Goal: Find specific page/section: Find specific page/section

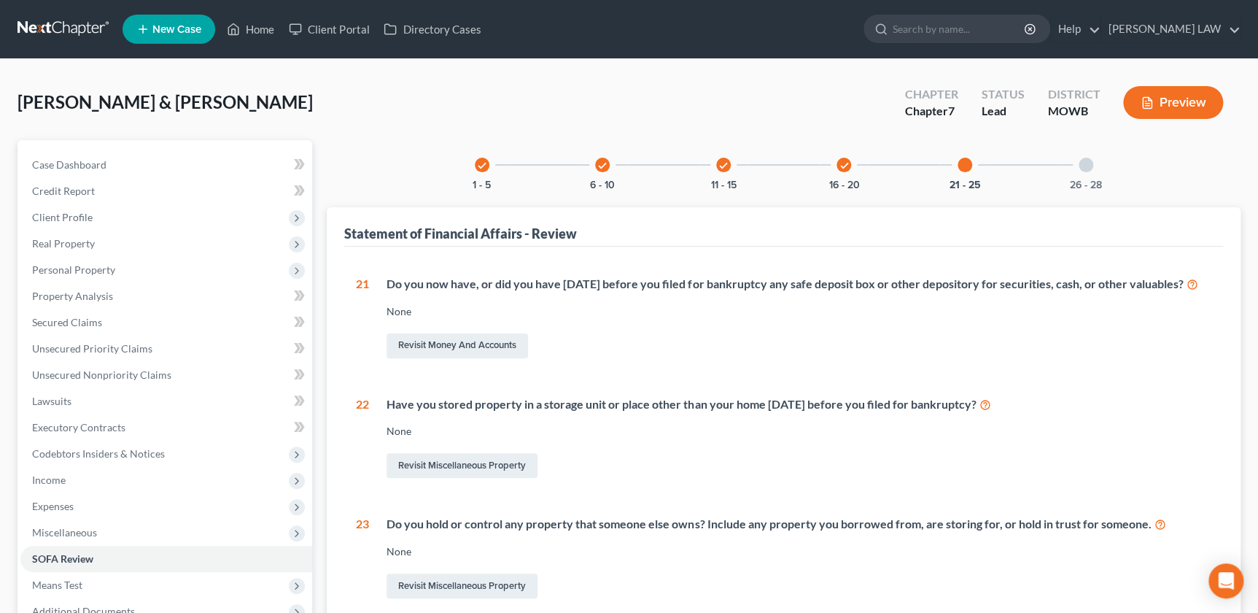
click at [322, 430] on div "check 1 - 5 check 6 - 10 check 11 - 15 check 16 - 20 21 - 25 26 - 28 Statement …" at bounding box center [784, 540] width 929 height 801
click at [955, 29] on input "search" at bounding box center [959, 28] width 133 height 27
click at [955, 29] on input "mc" at bounding box center [959, 28] width 133 height 27
type input "[PERSON_NAME]"
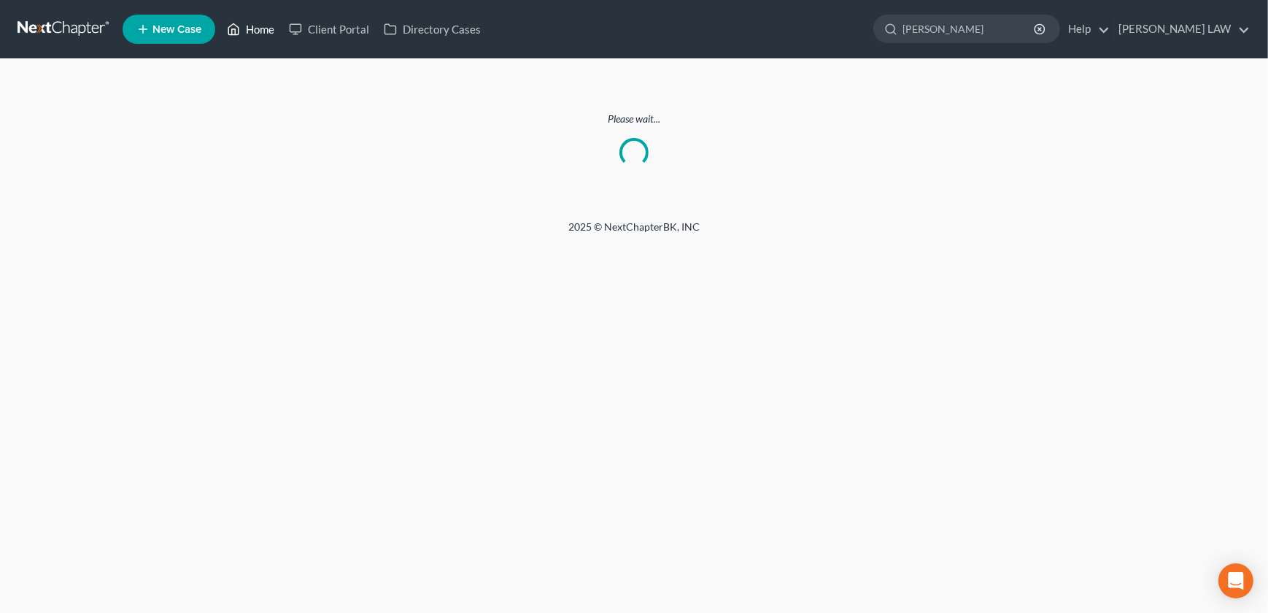
click at [261, 39] on link "Home" at bounding box center [251, 29] width 62 height 26
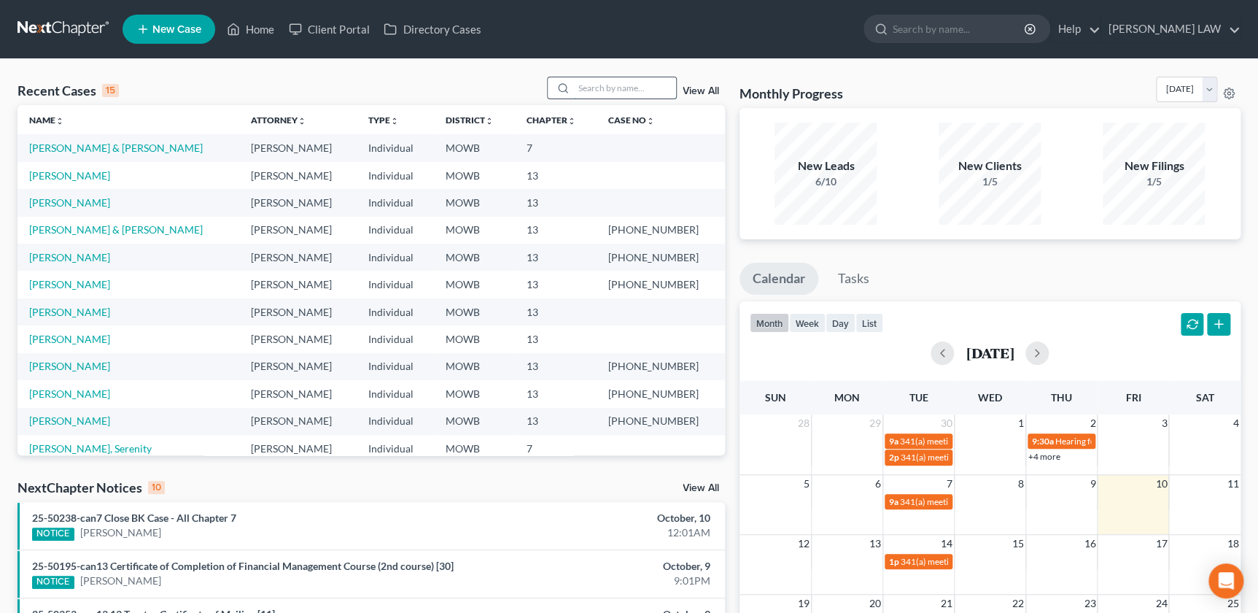
click at [604, 98] on input "search" at bounding box center [625, 87] width 102 height 21
type input "[PERSON_NAME]"
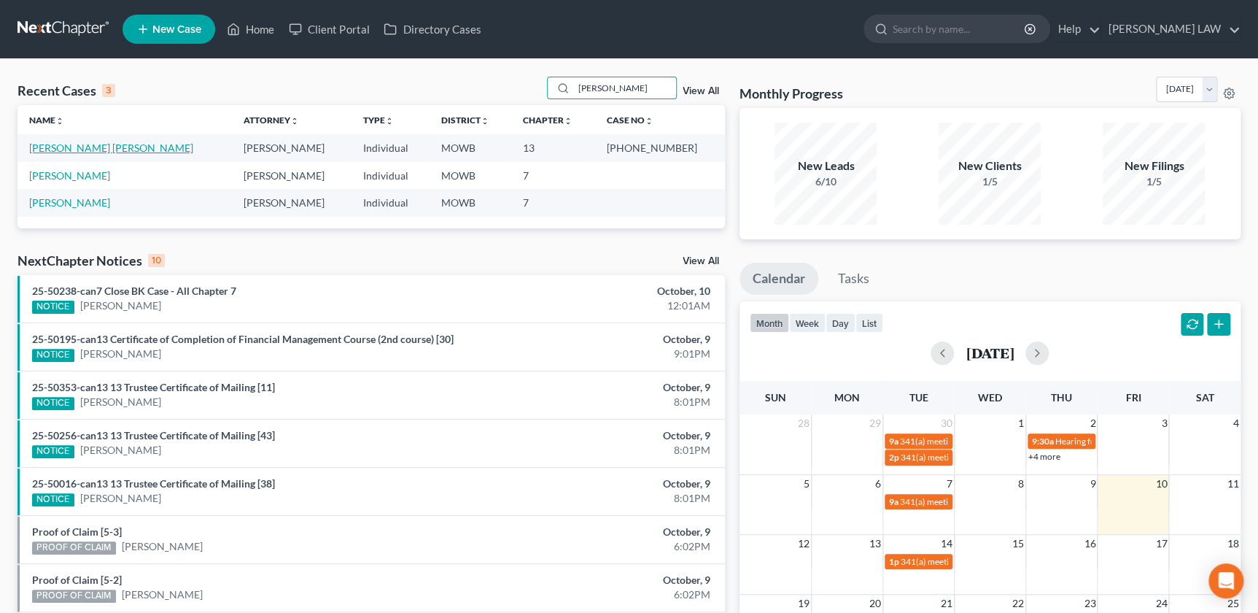
click at [67, 150] on link "[PERSON_NAME] [PERSON_NAME]" at bounding box center [111, 148] width 164 height 12
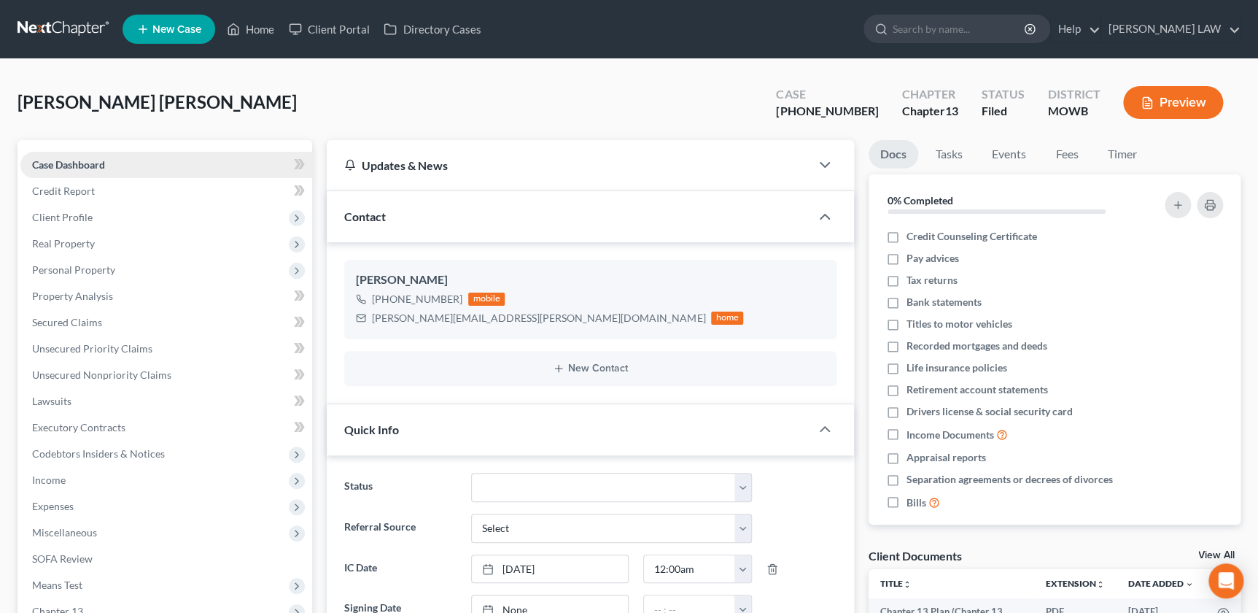
scroll to position [44, 0]
click at [99, 222] on span "Client Profile" at bounding box center [166, 217] width 292 height 26
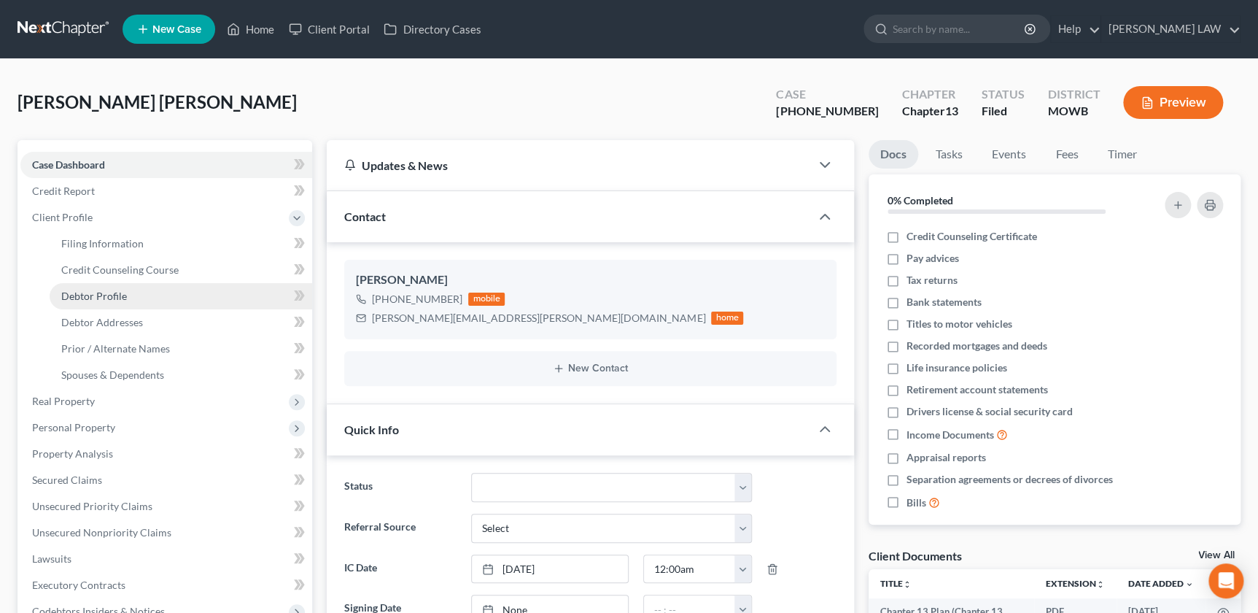
click at [118, 290] on span "Debtor Profile" at bounding box center [94, 296] width 66 height 12
select select "0"
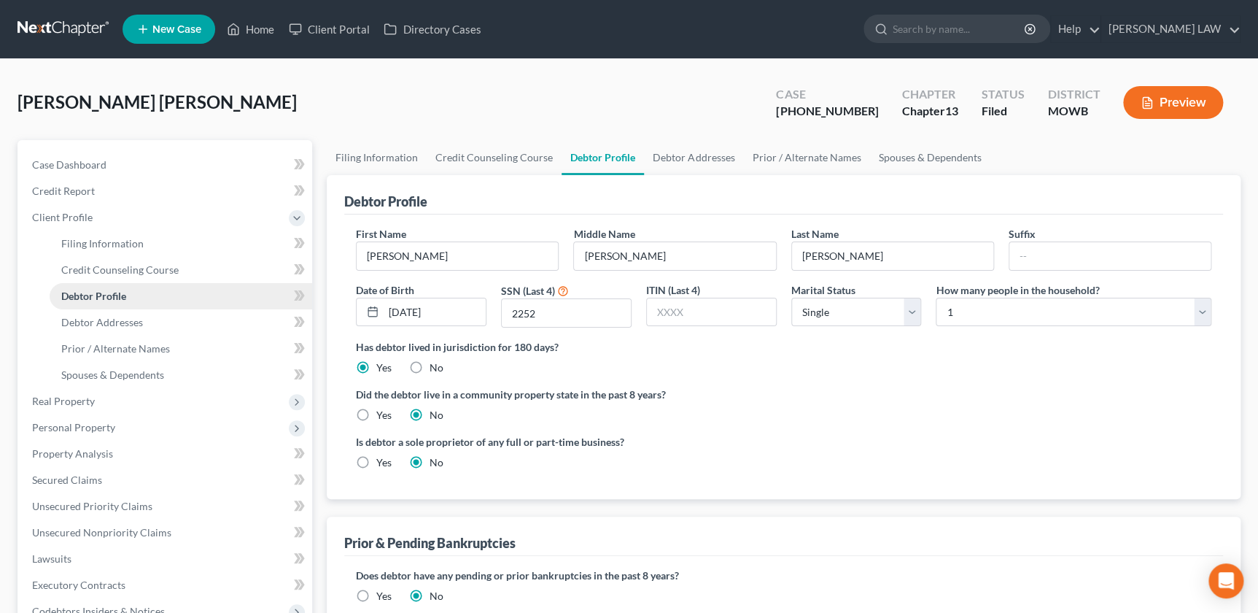
radio input "true"
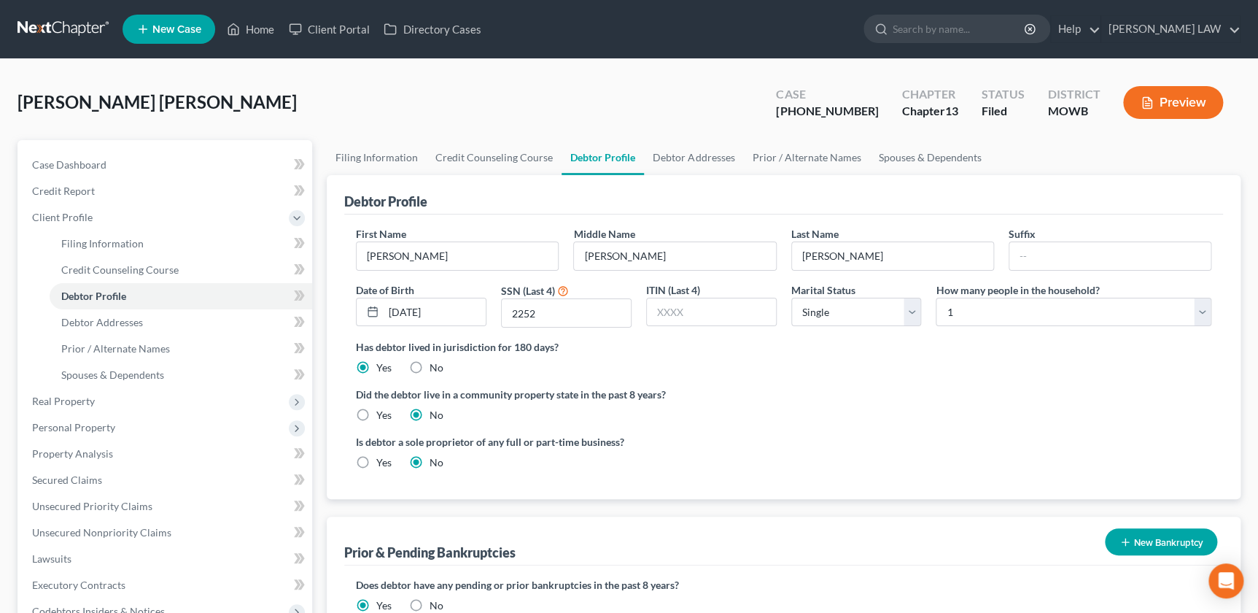
click at [322, 398] on div "Filing Information Credit Counseling Course Debtor Profile Debtor Addresses Pri…" at bounding box center [784, 535] width 929 height 790
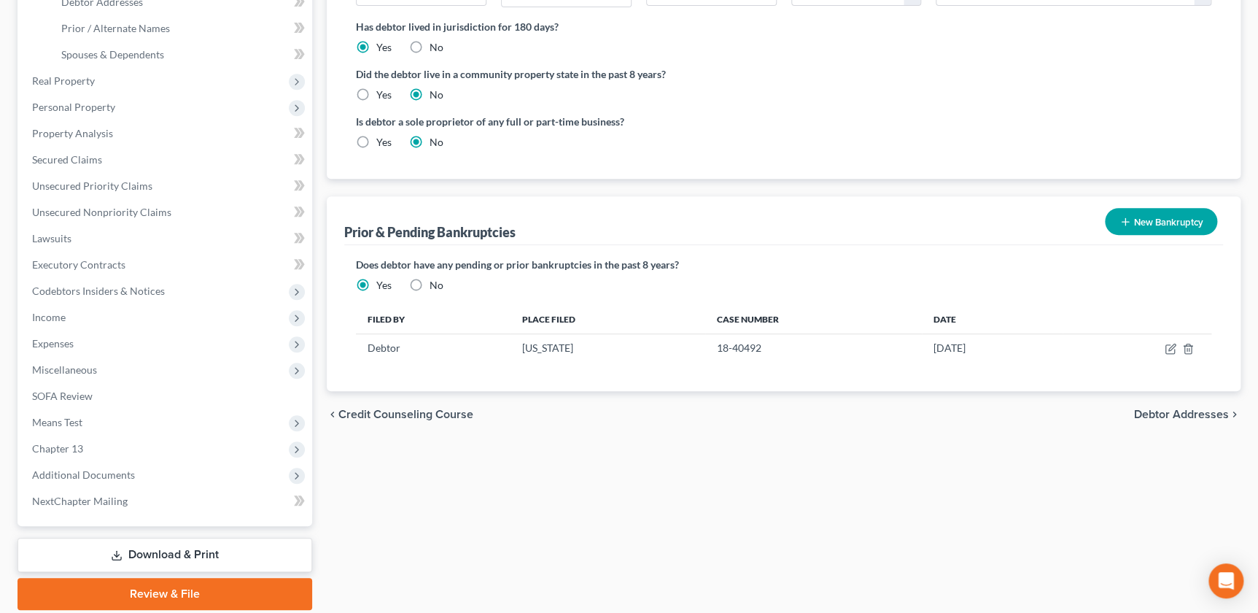
scroll to position [371, 0]
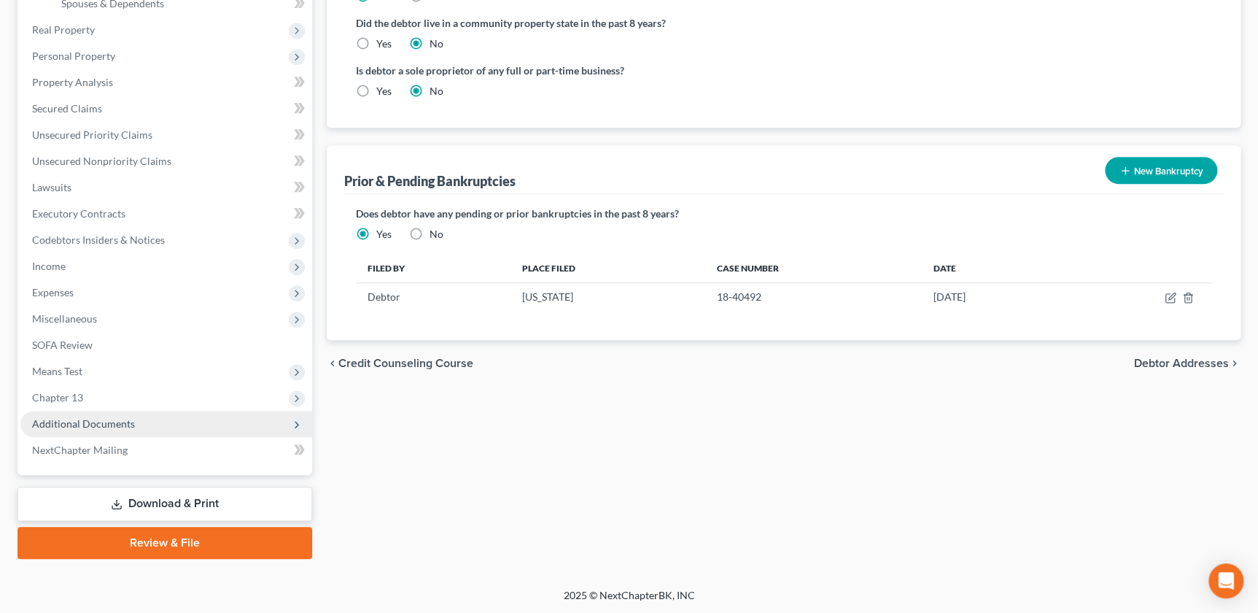
click at [88, 417] on span "Additional Documents" at bounding box center [83, 423] width 103 height 12
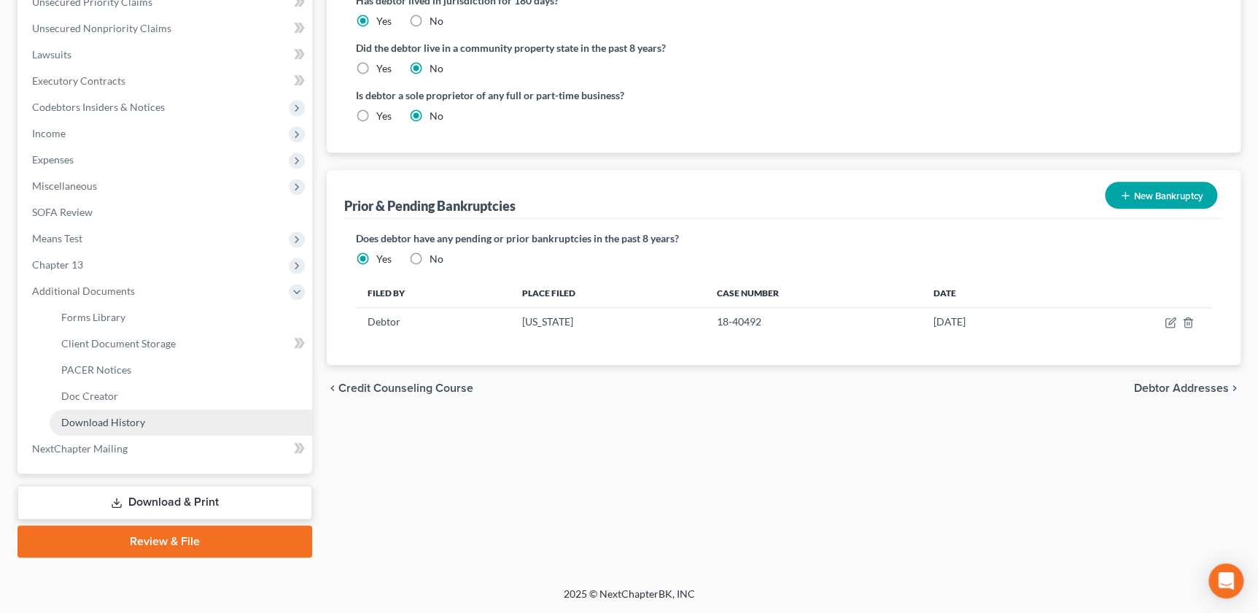
scroll to position [344, 0]
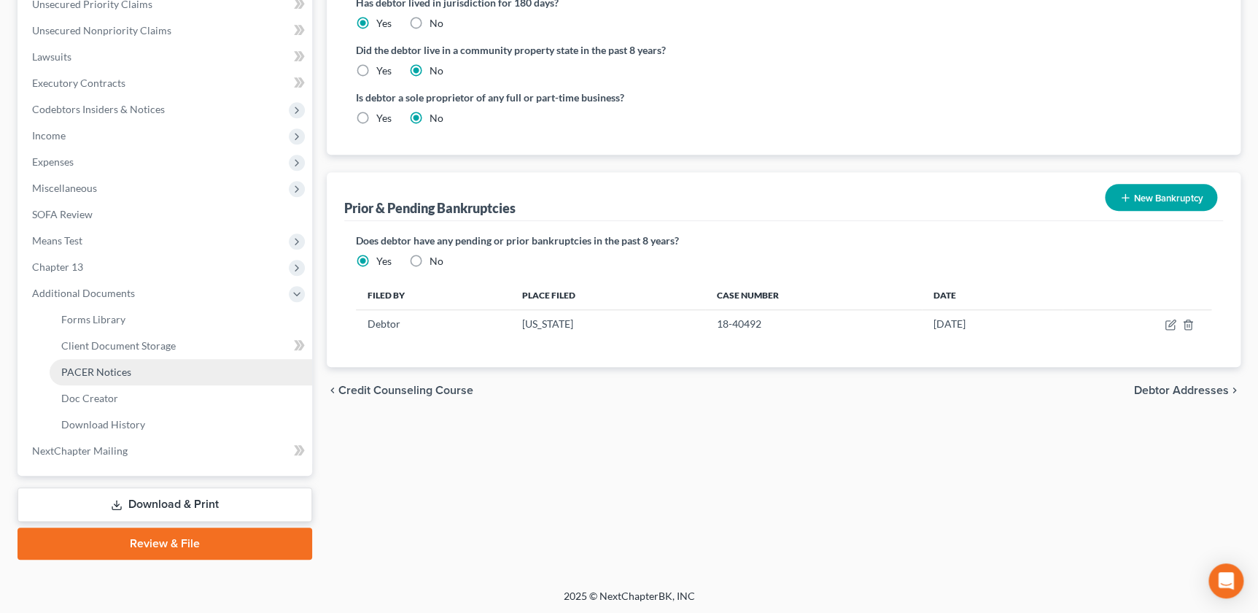
click at [129, 376] on span "PACER Notices" at bounding box center [96, 371] width 70 height 12
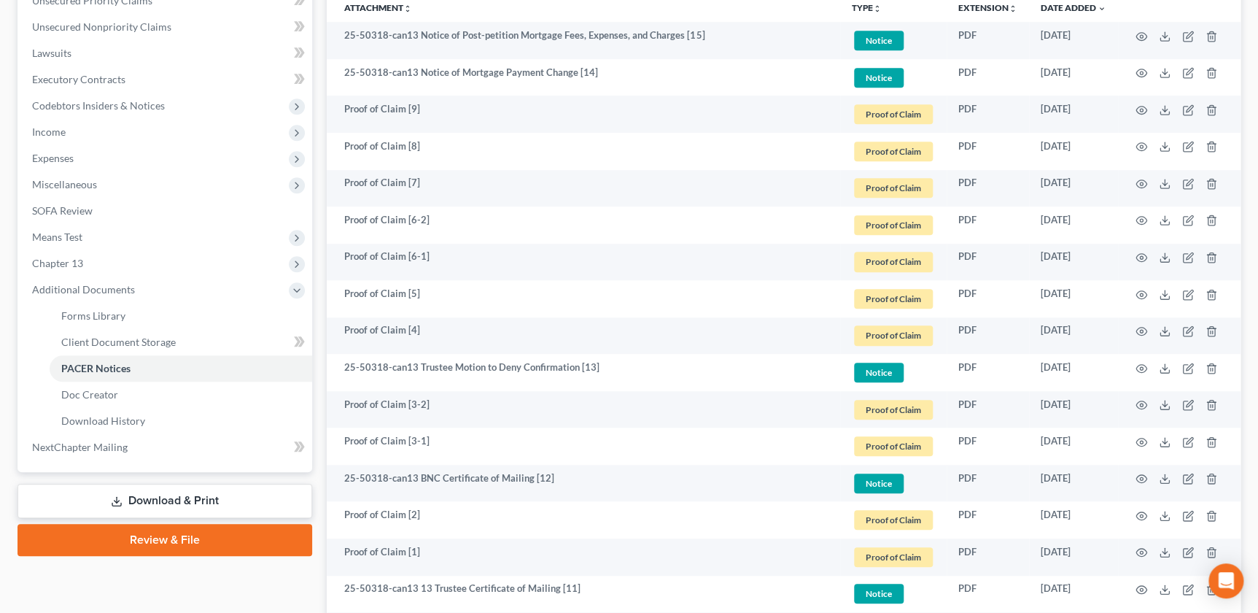
scroll to position [353, 0]
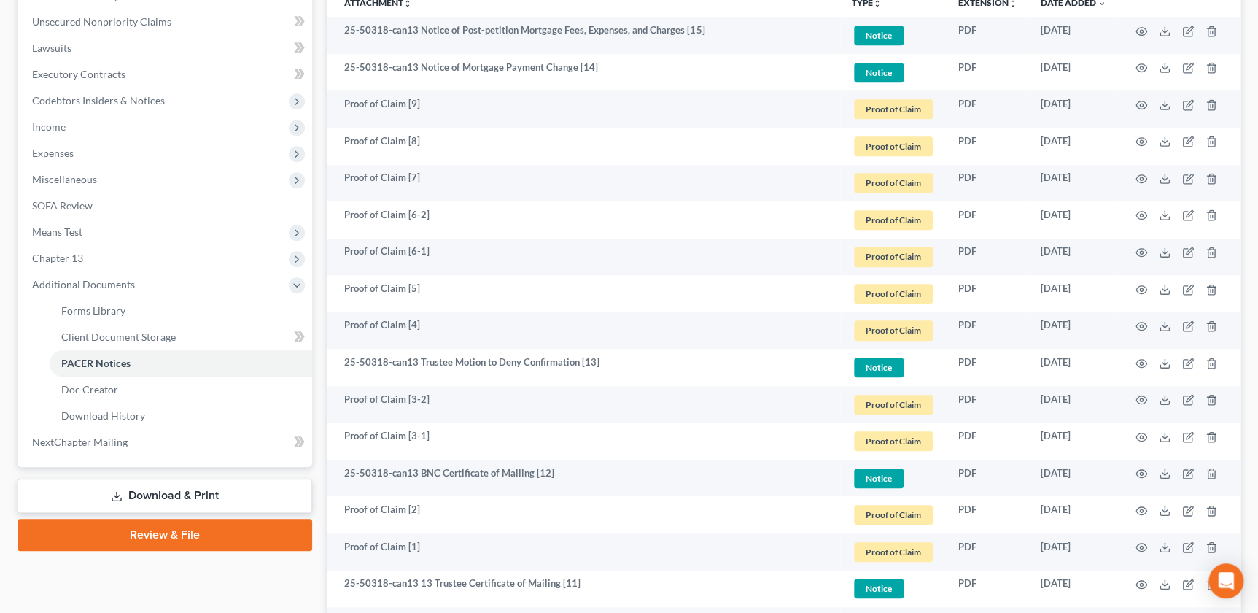
click at [1252, 295] on div "[PERSON_NAME] [PERSON_NAME] Upgraded Case [PHONE_NUMBER] Chapter Chapter 13 Sta…" at bounding box center [629, 368] width 1258 height 1325
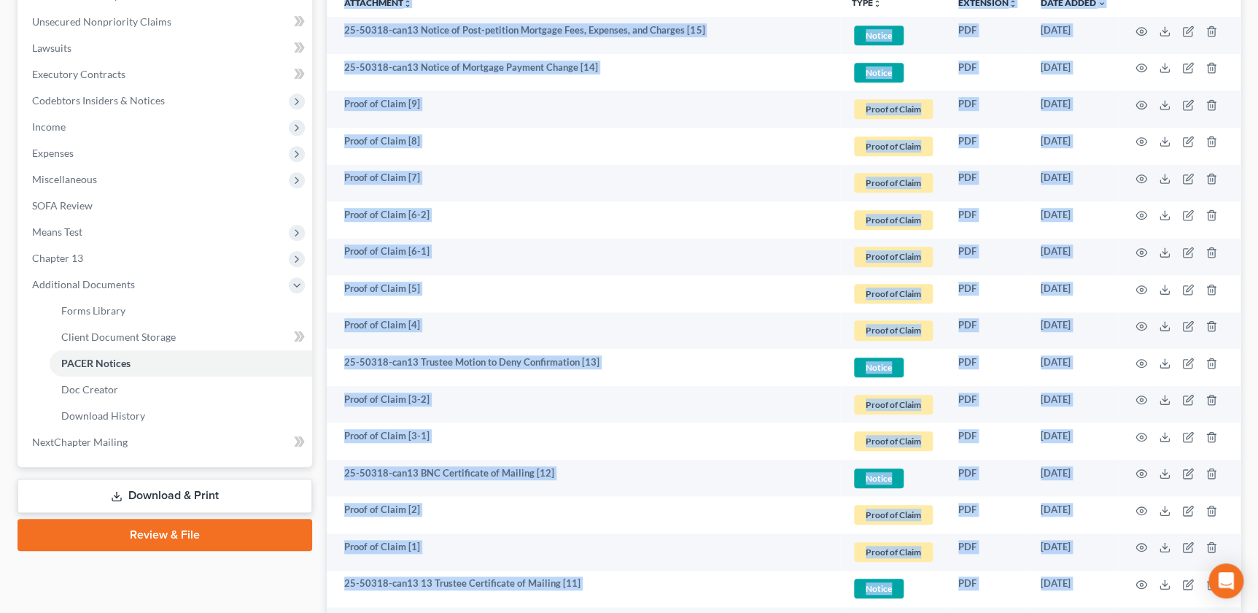
drag, startPoint x: 1252, startPoint y: 295, endPoint x: 1266, endPoint y: 352, distance: 58.7
click at [1258, 352] on html "Home New Case Client Portal Directory Cases [PERSON_NAME] LAW [EMAIL_ADDRESS][D…" at bounding box center [629, 352] width 1258 height 1411
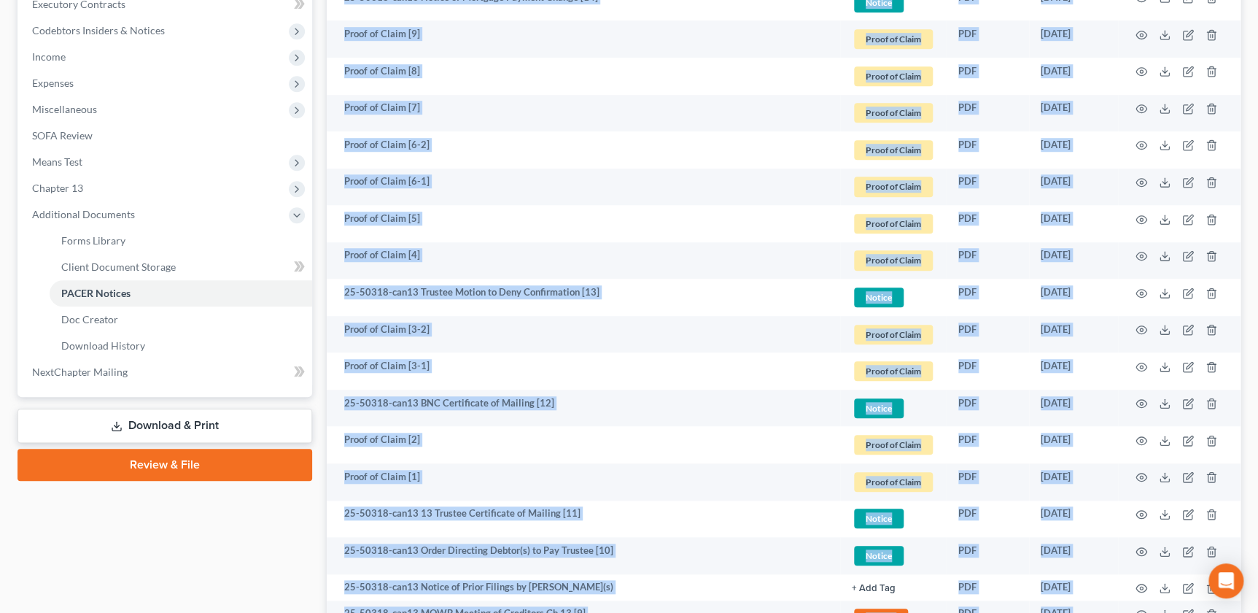
scroll to position [422, 0]
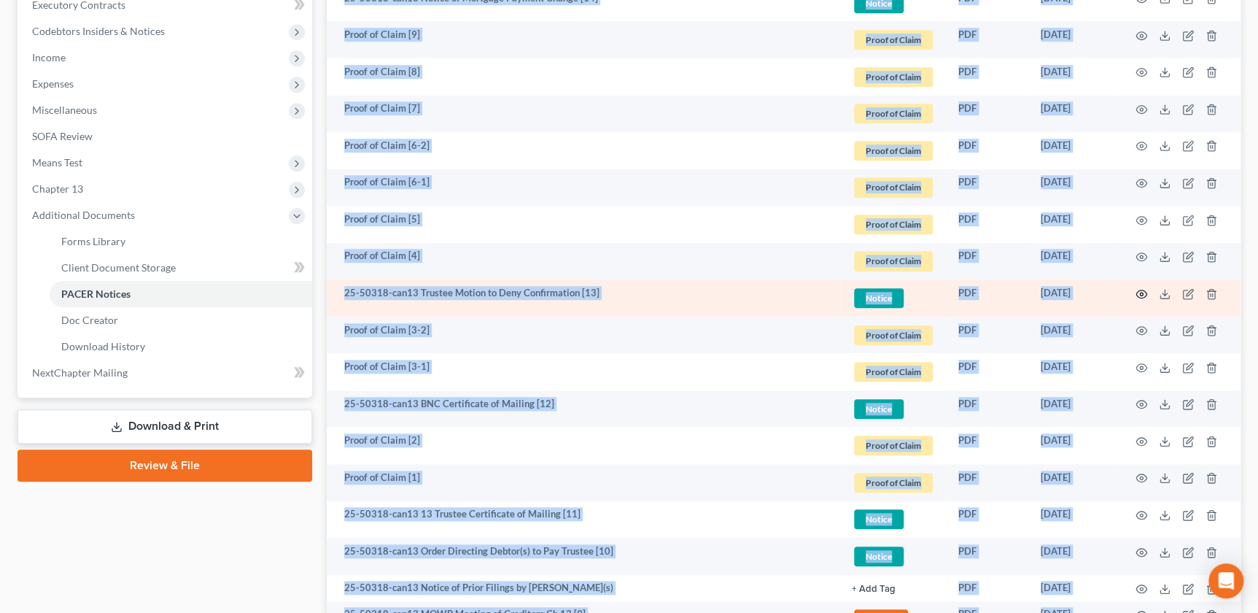
click at [1142, 293] on circle "button" at bounding box center [1141, 294] width 3 height 3
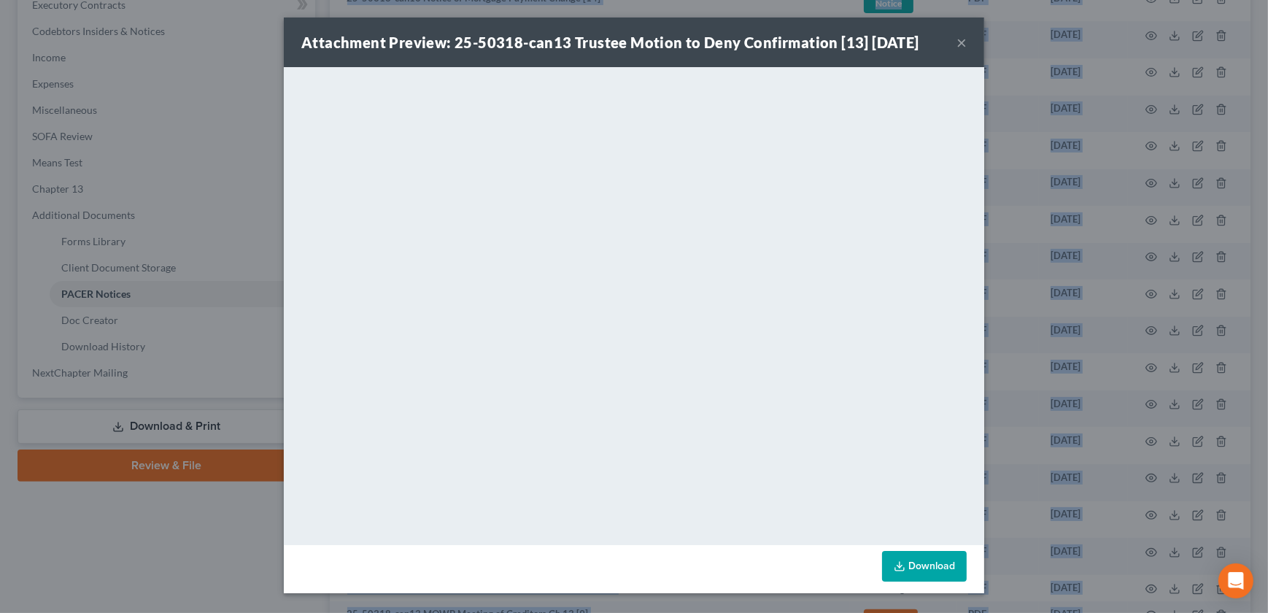
click at [957, 46] on button "×" at bounding box center [961, 43] width 10 height 18
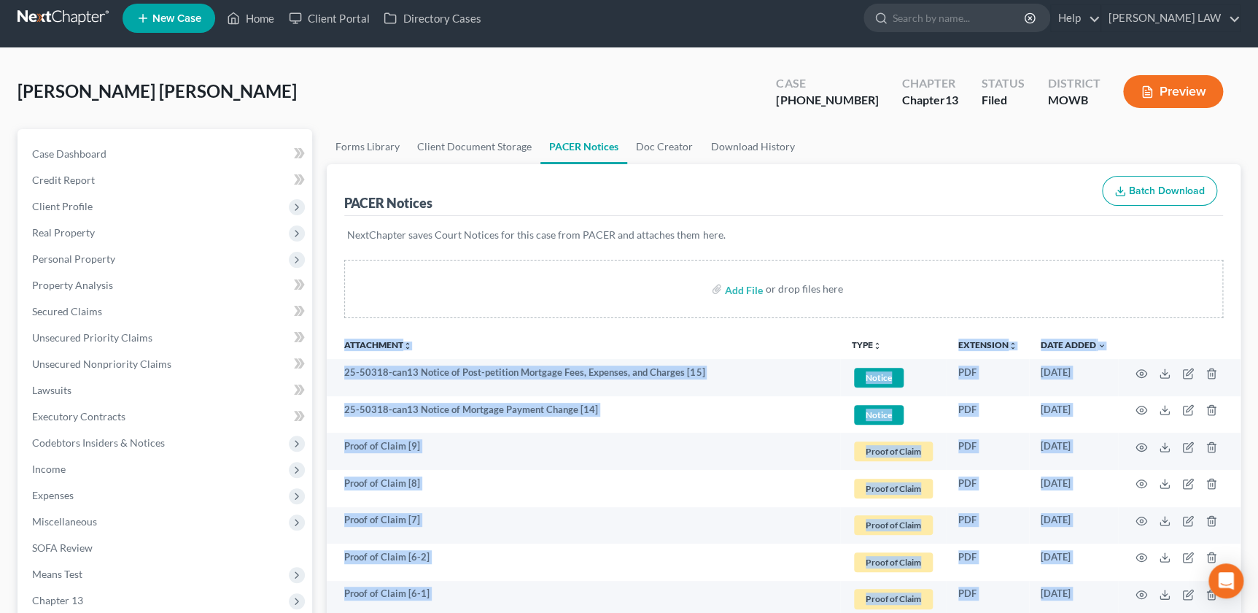
scroll to position [9, 0]
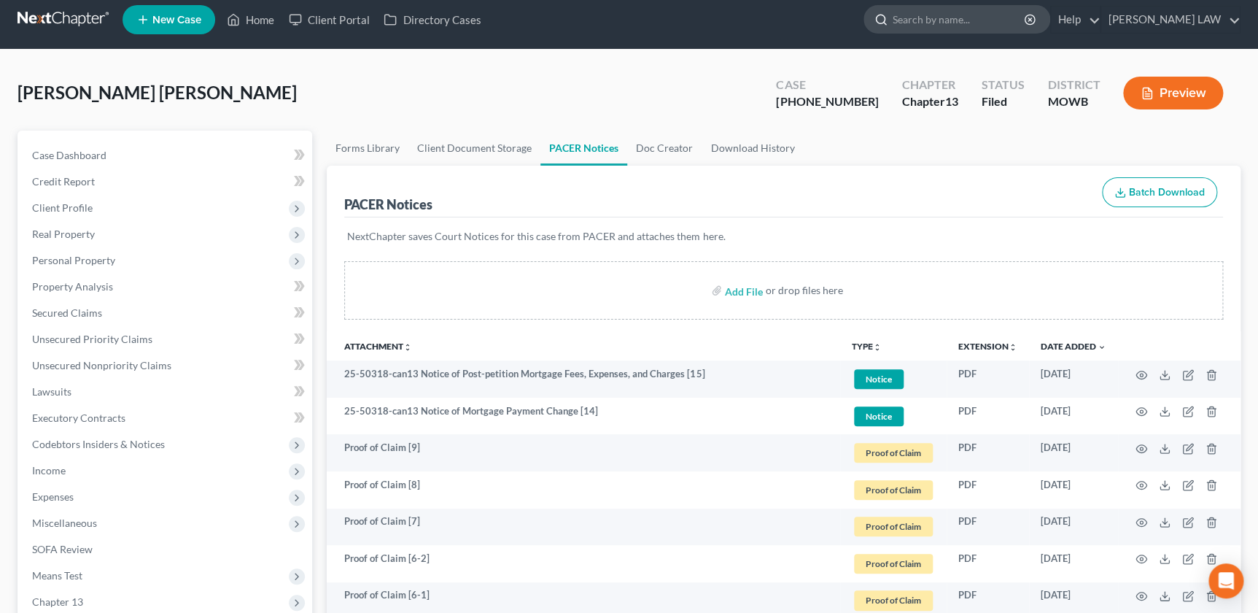
click at [975, 15] on input "search" at bounding box center [959, 19] width 133 height 27
type input "[PERSON_NAME]"
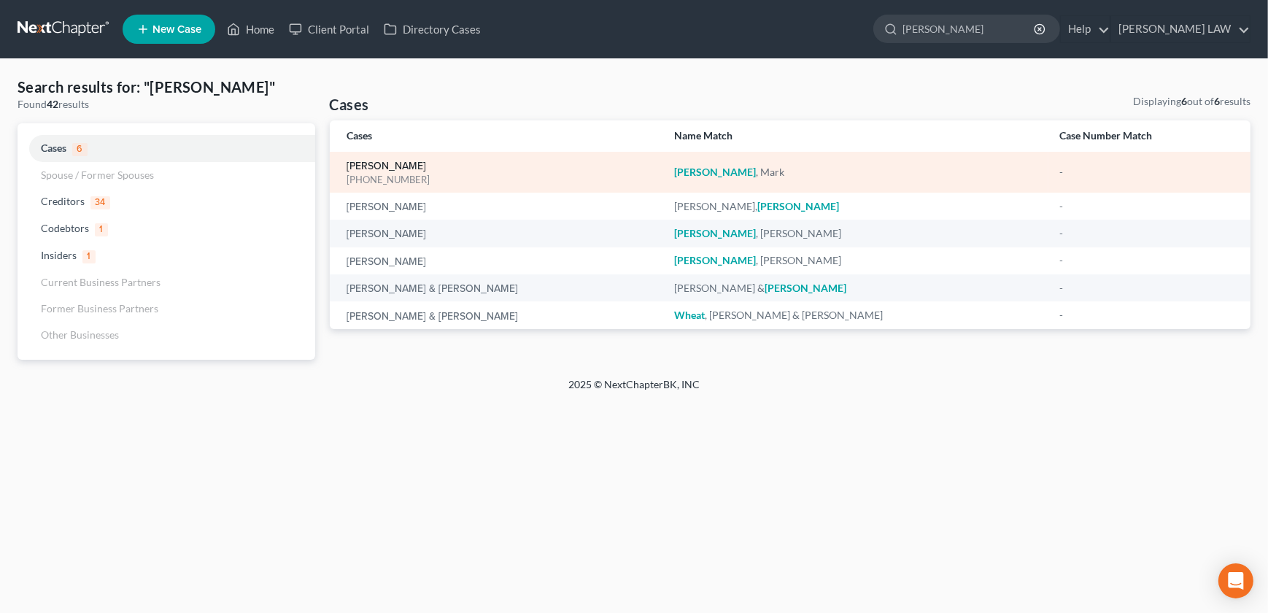
click at [372, 161] on link "[PERSON_NAME]" at bounding box center [387, 166] width 80 height 10
select select "2"
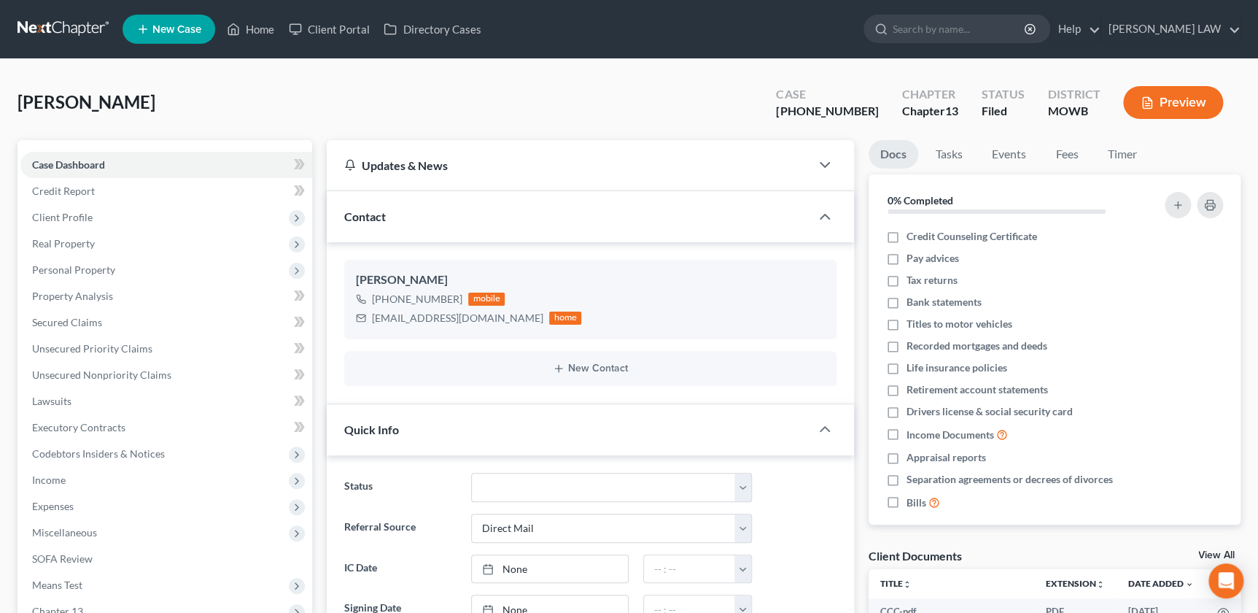
scroll to position [18, 0]
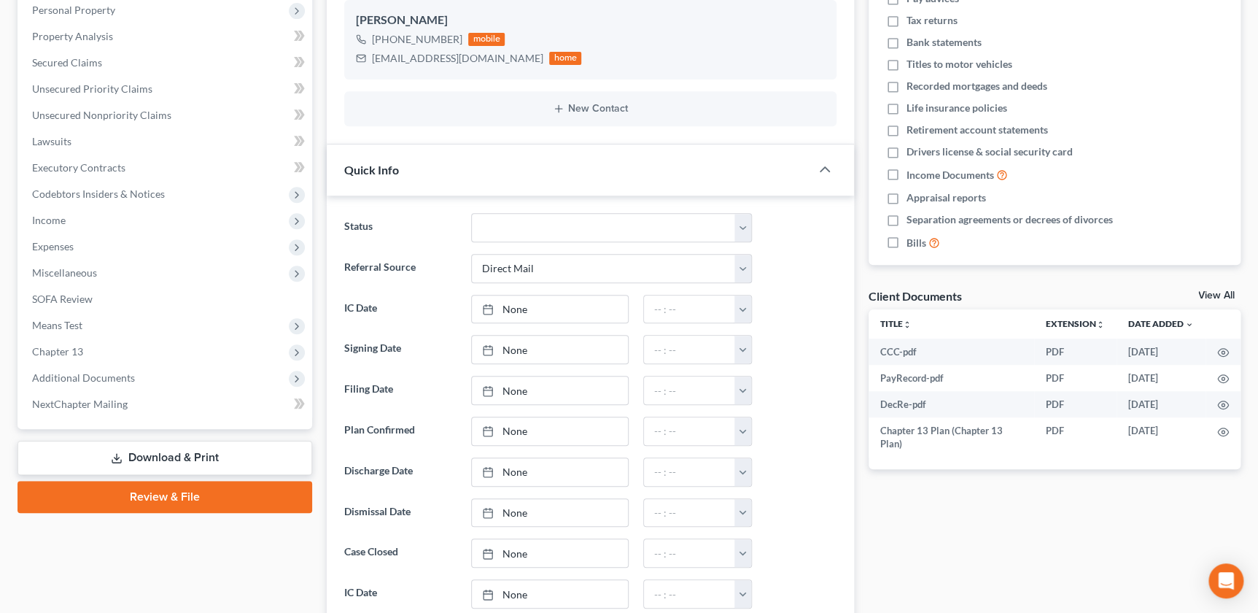
scroll to position [292, 0]
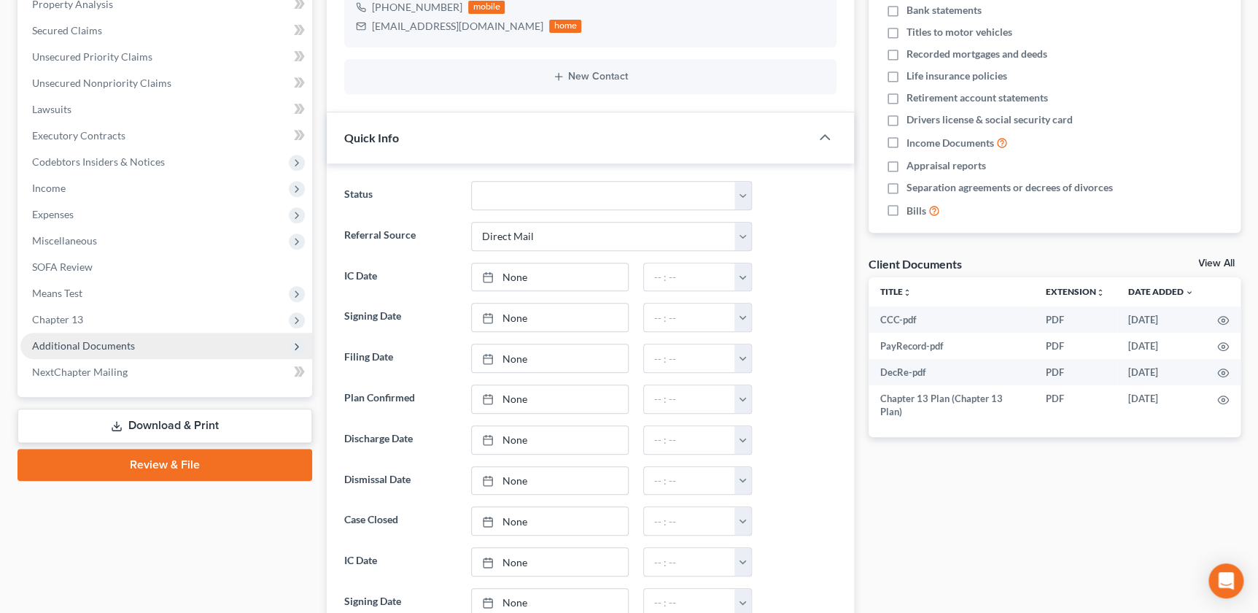
click at [120, 341] on span "Additional Documents" at bounding box center [83, 345] width 103 height 12
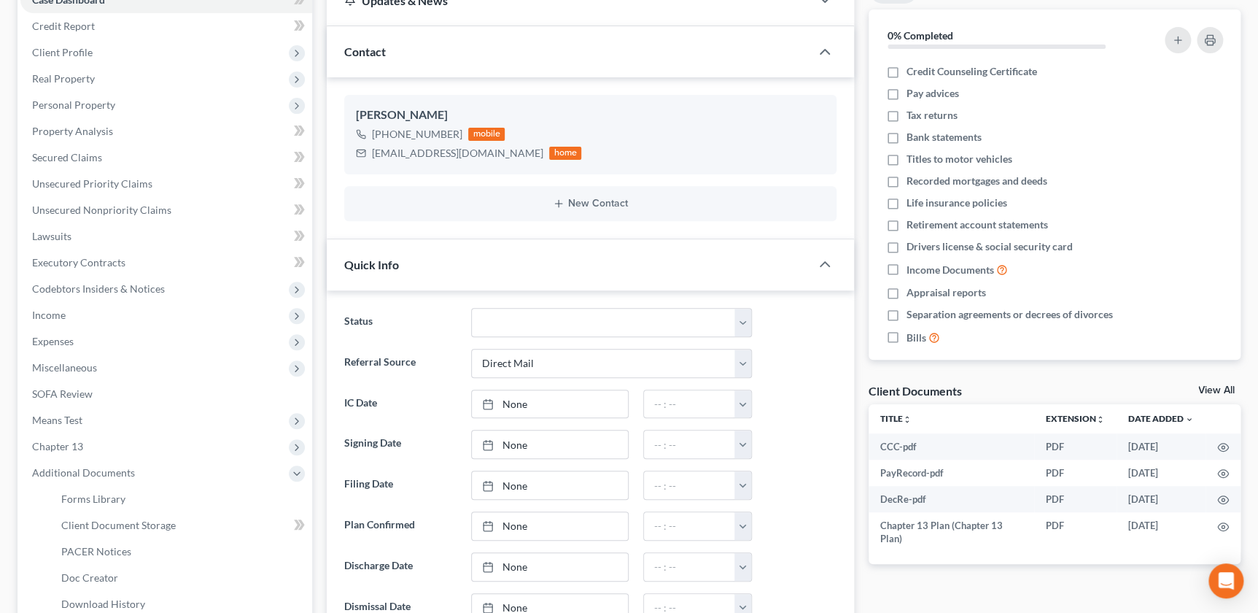
scroll to position [0, 0]
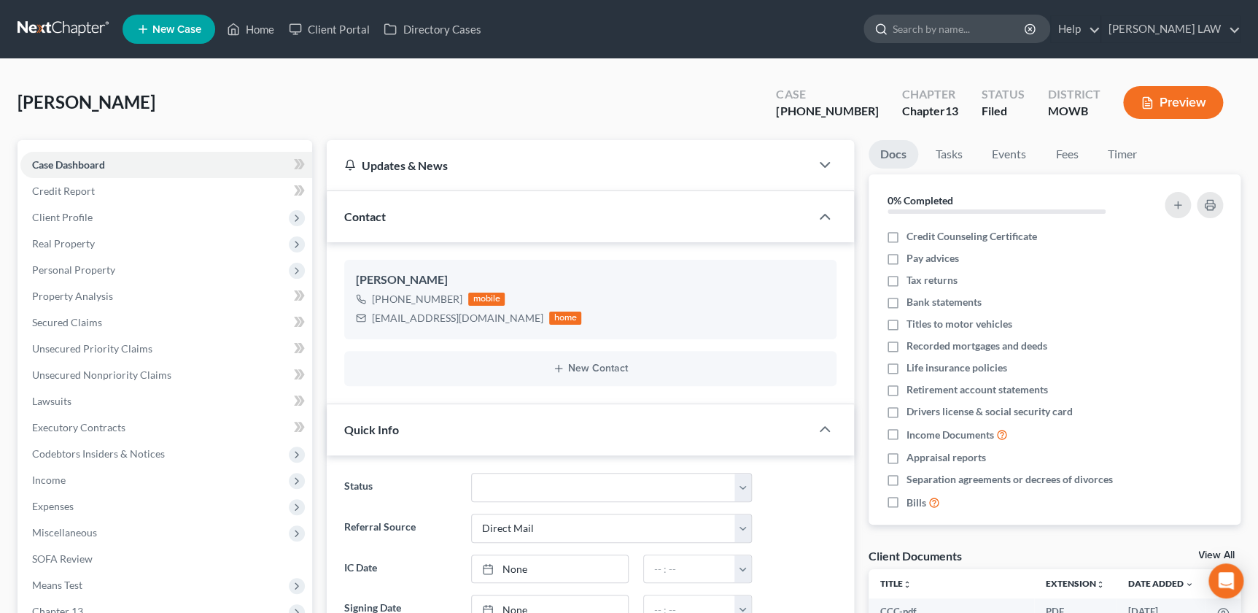
click at [978, 30] on input "search" at bounding box center [959, 28] width 133 height 27
type input "[PERSON_NAME]"
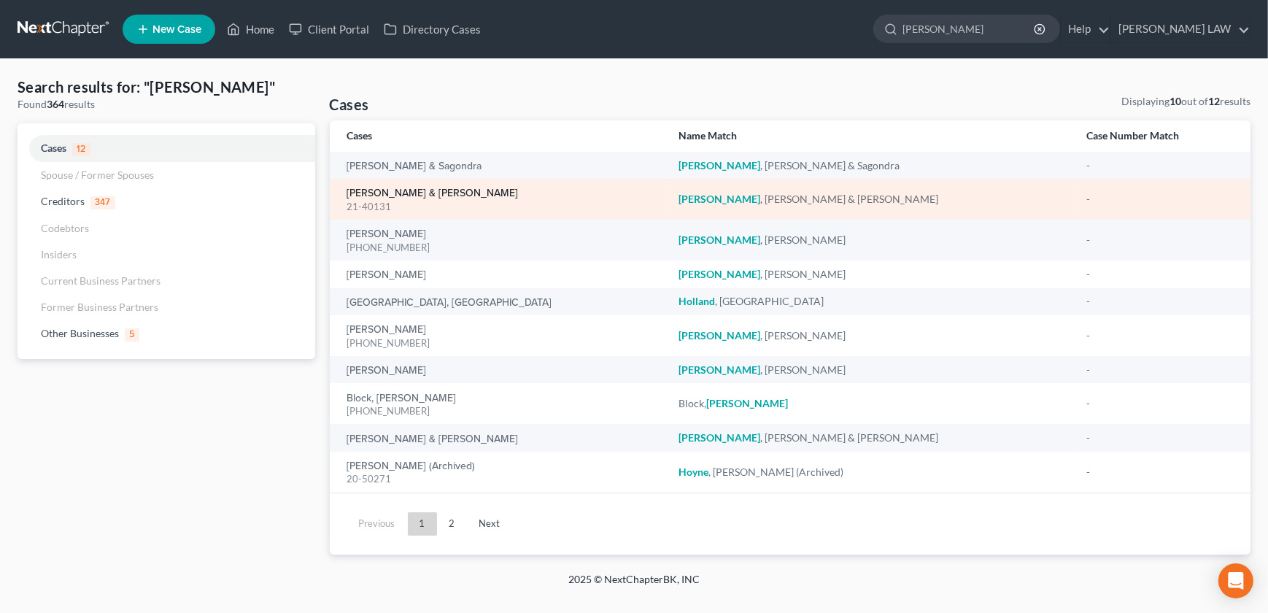
click at [397, 190] on link "[PERSON_NAME] & [PERSON_NAME]" at bounding box center [432, 193] width 171 height 10
select select "2"
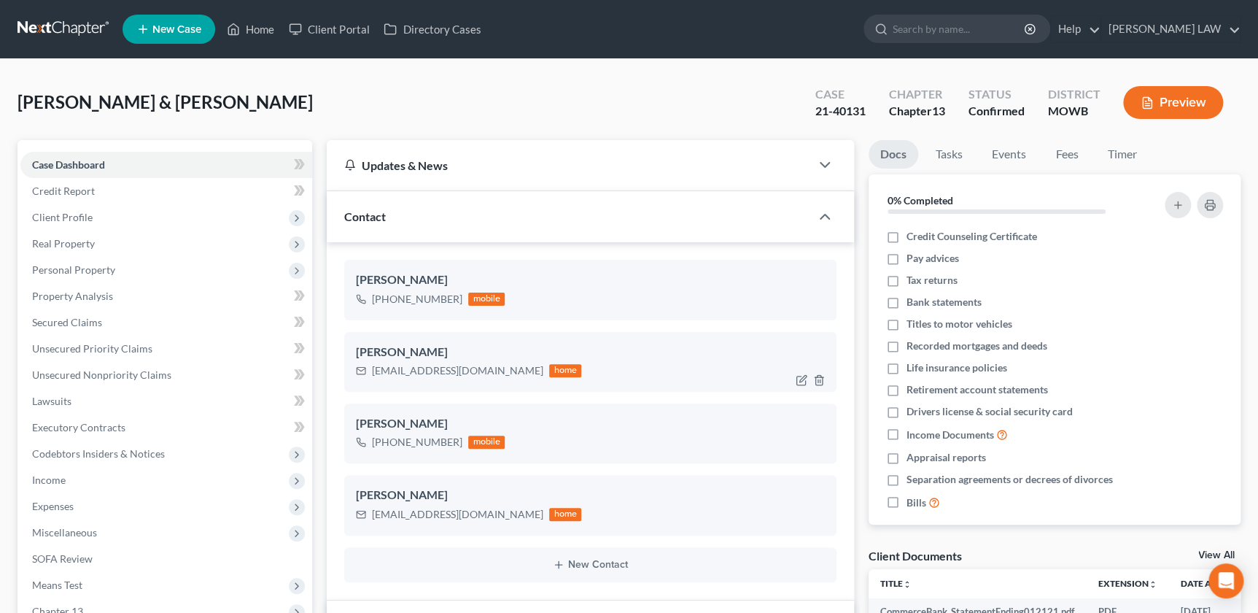
scroll to position [1574, 0]
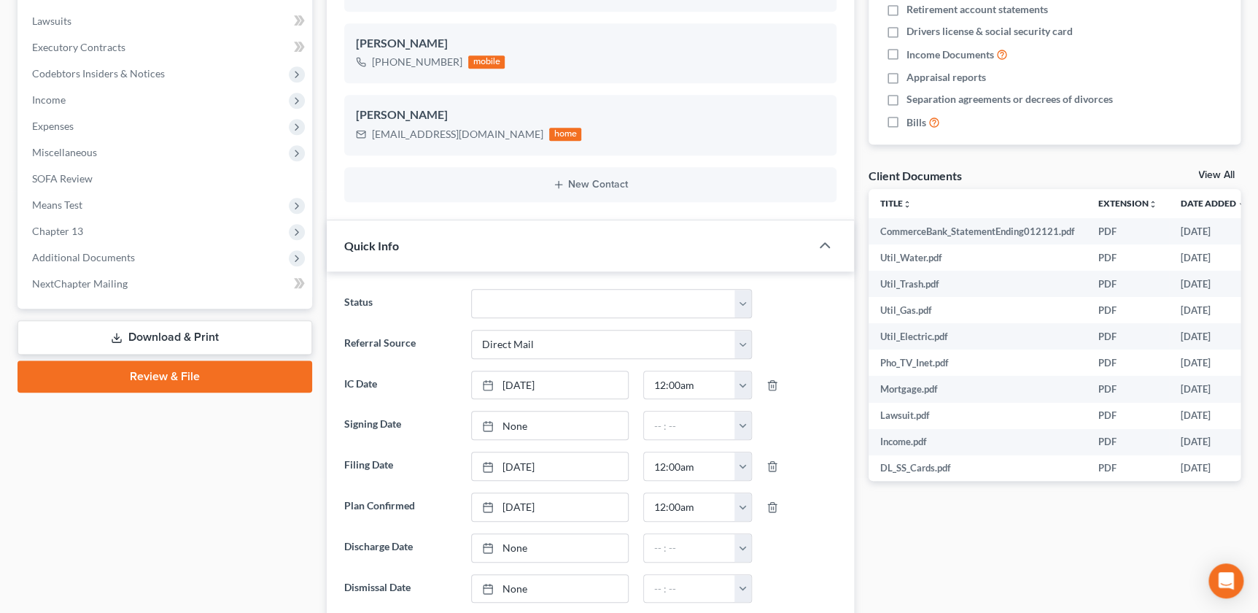
scroll to position [398, 0]
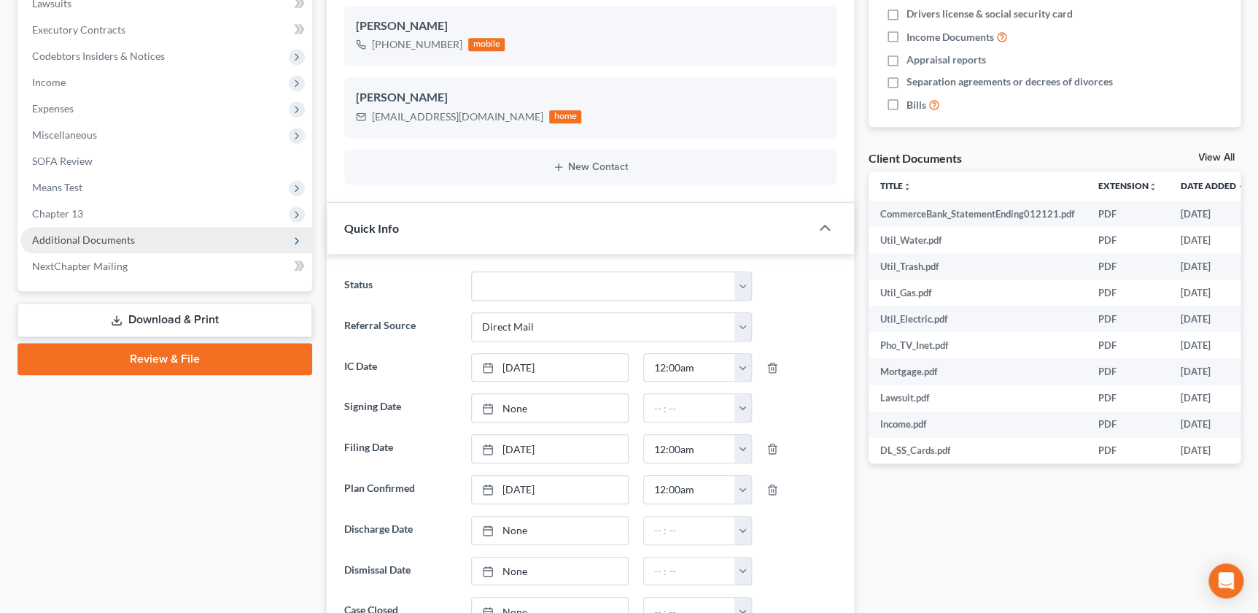
click at [155, 243] on span "Additional Documents" at bounding box center [166, 240] width 292 height 26
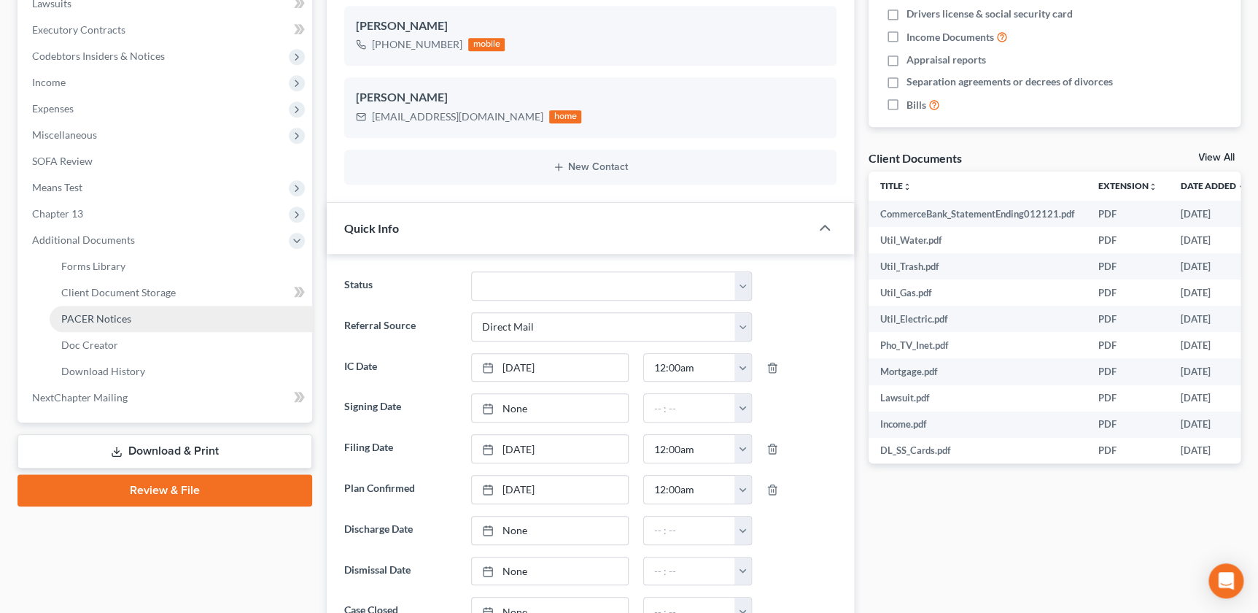
click at [133, 317] on link "PACER Notices" at bounding box center [181, 319] width 263 height 26
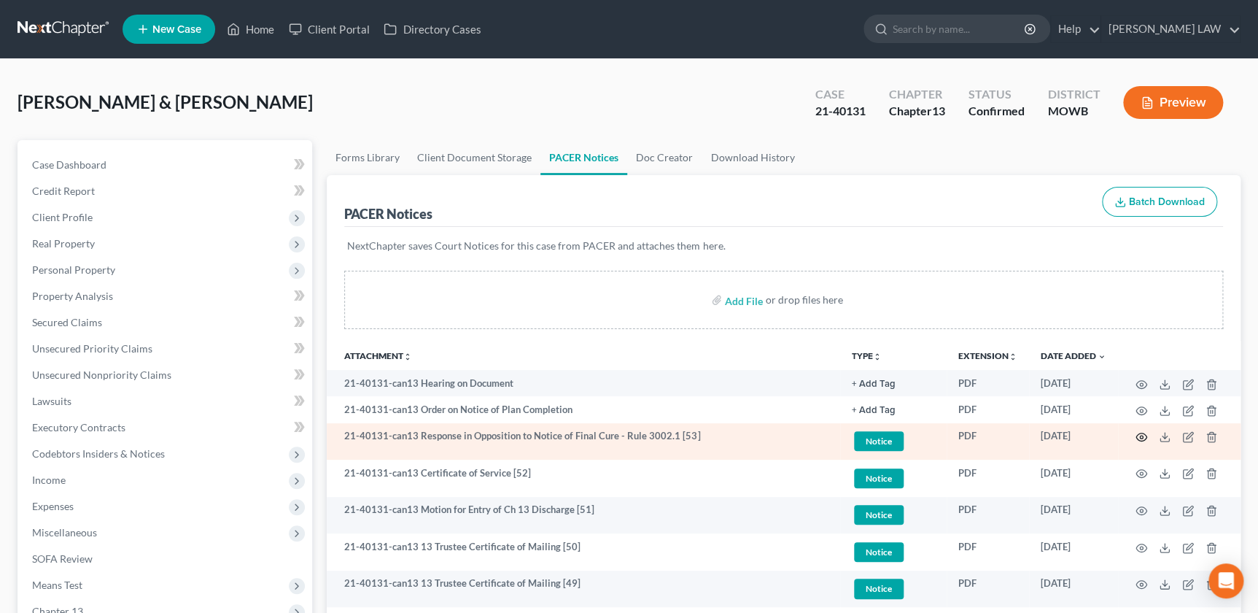
click at [1137, 433] on icon "button" at bounding box center [1142, 437] width 12 height 12
